Goal: Go to known website: Access a specific website the user already knows

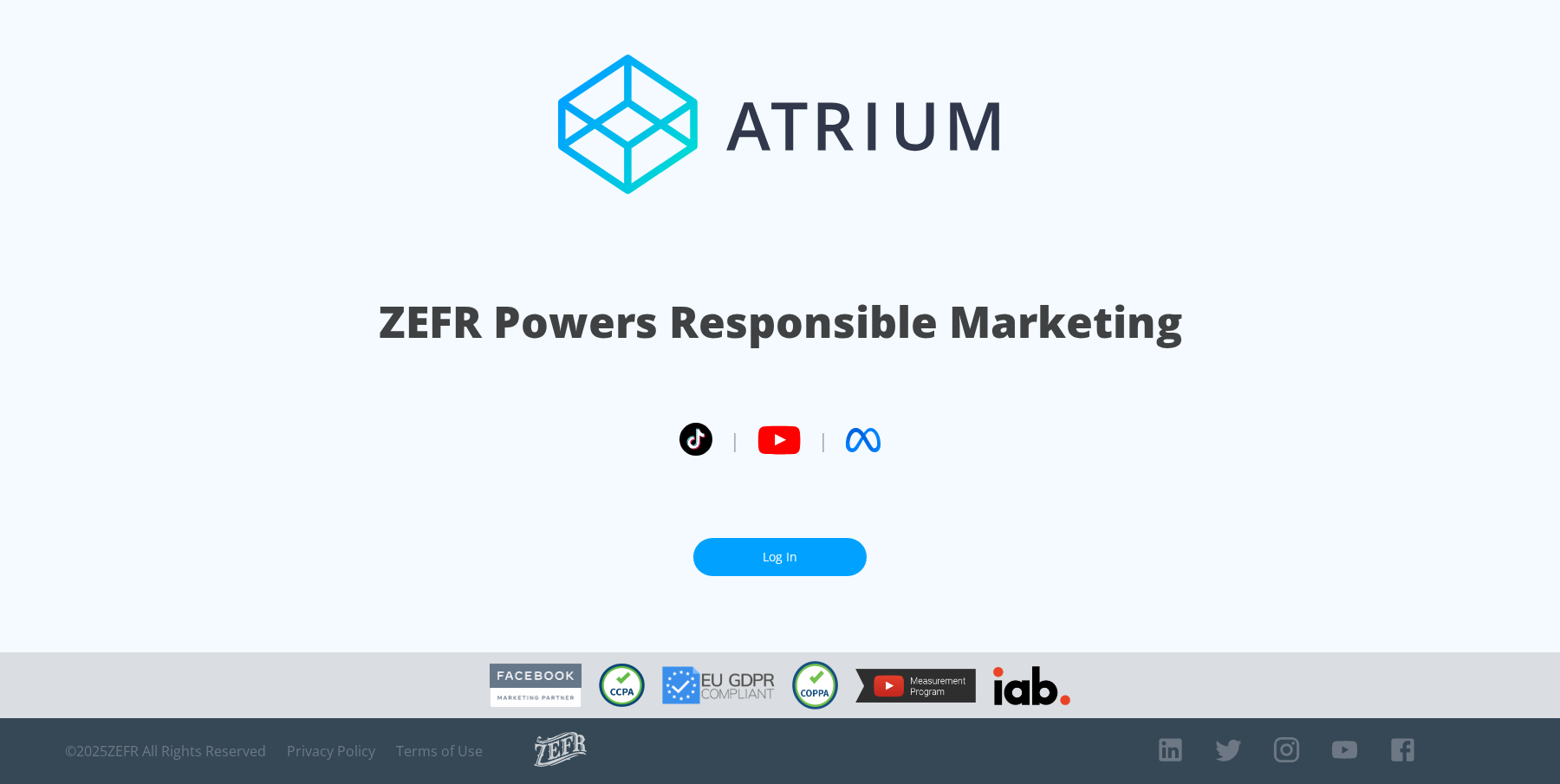
click at [801, 555] on link "Log In" at bounding box center [780, 557] width 173 height 39
